Goal: Subscribe to service/newsletter

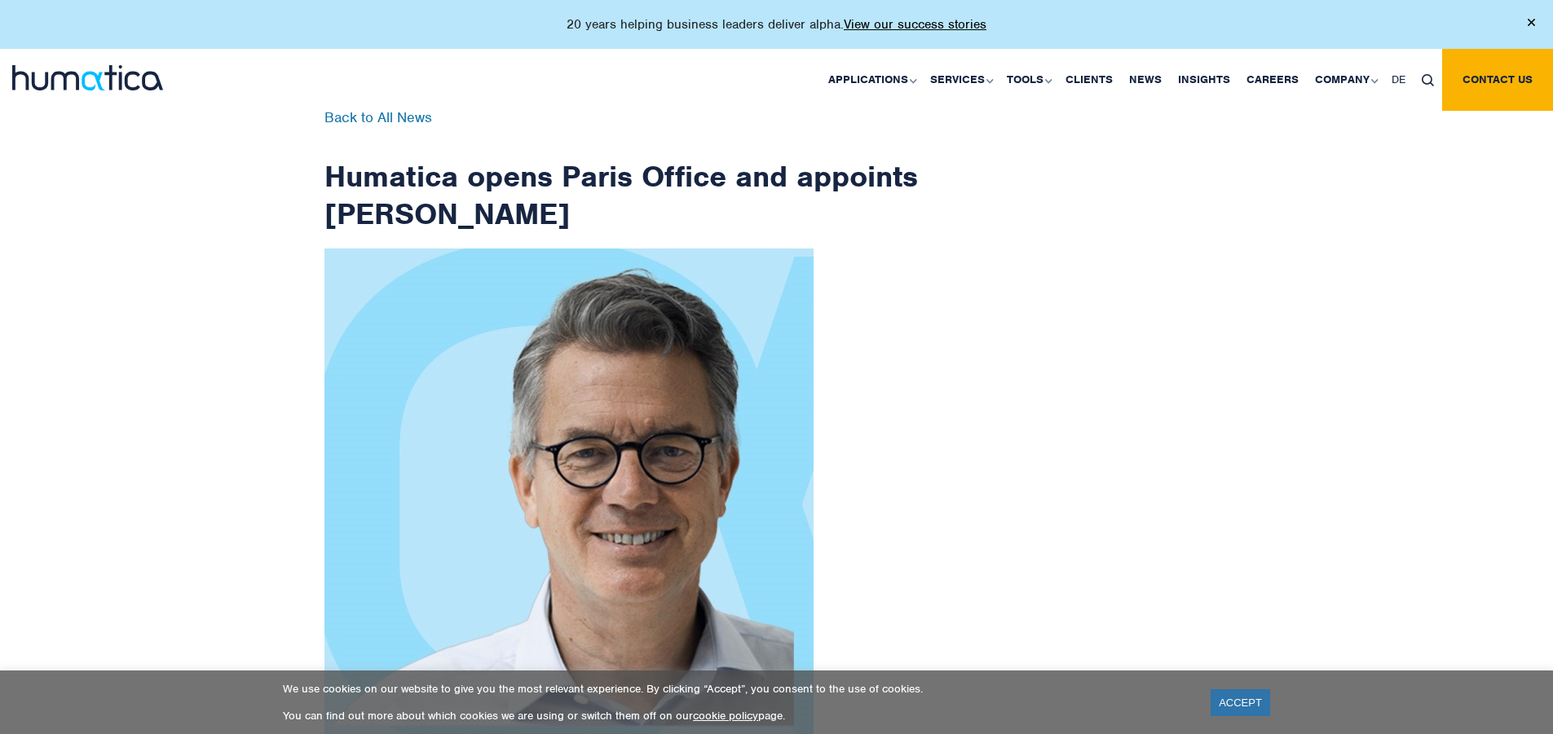
scroll to position [2600, 0]
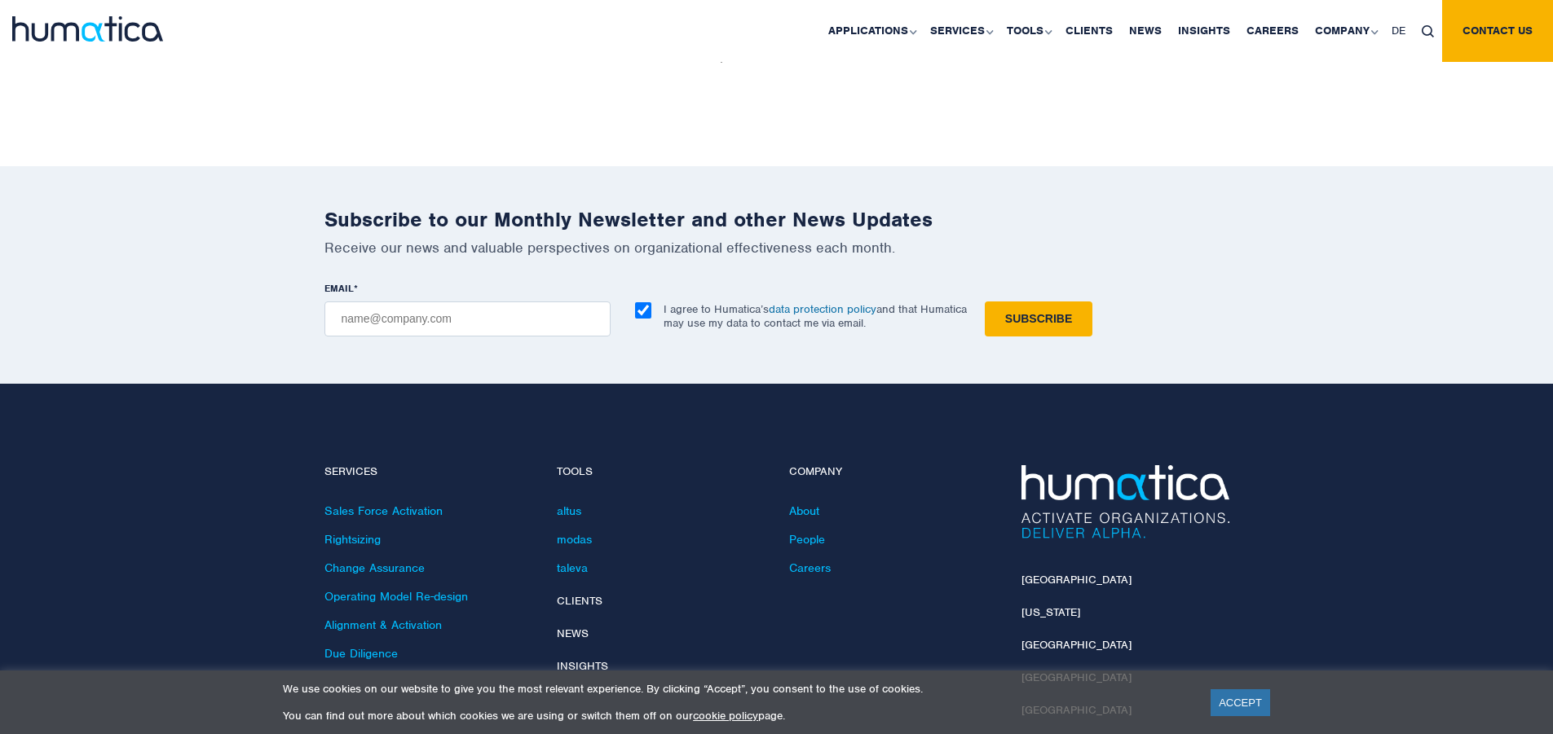
checkbox input "true"
type input "[EMAIL_ADDRESS][DOMAIN_NAME]"
click at [985, 302] on input "Subscribe" at bounding box center [1039, 319] width 108 height 35
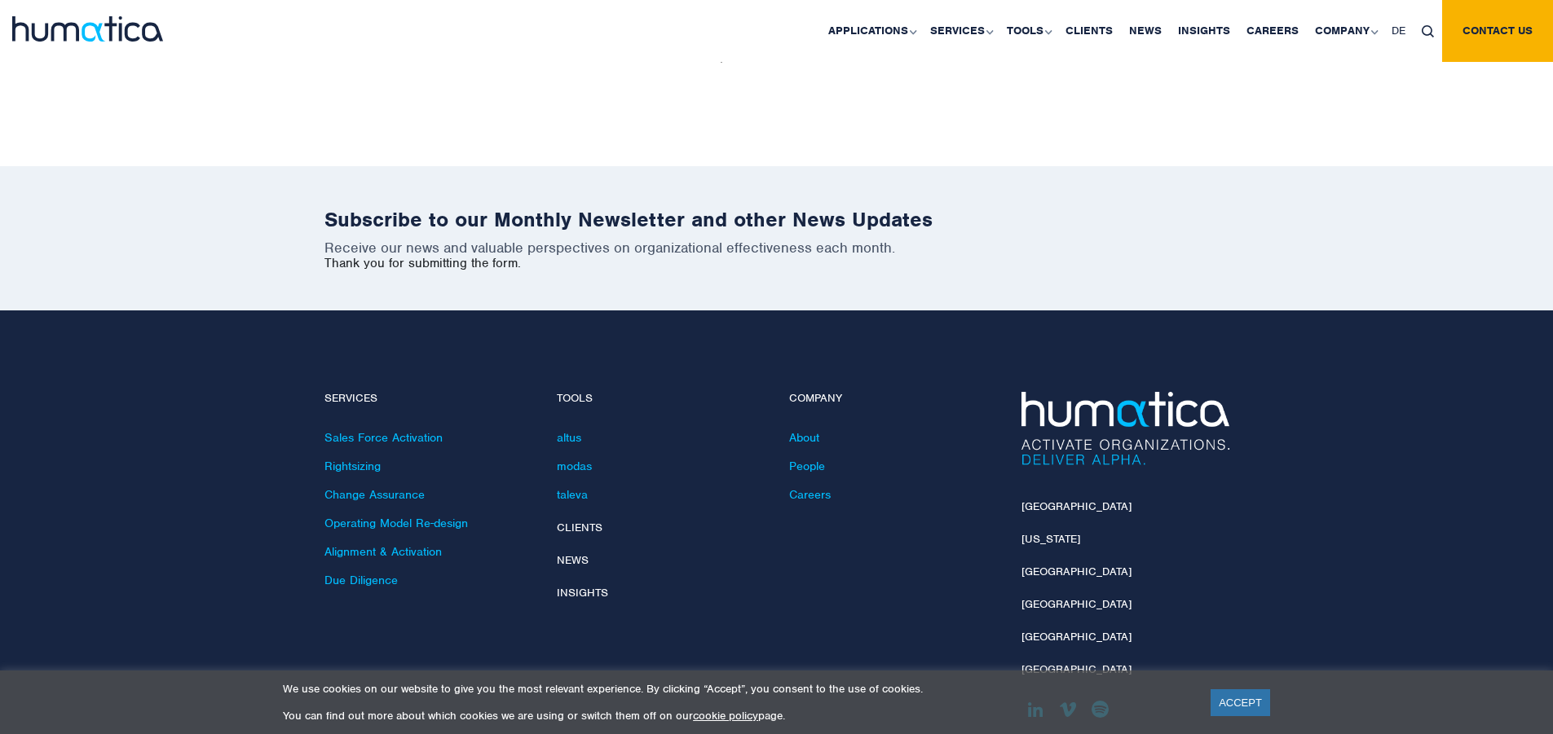
scroll to position [2527, 0]
